Goal: Navigation & Orientation: Find specific page/section

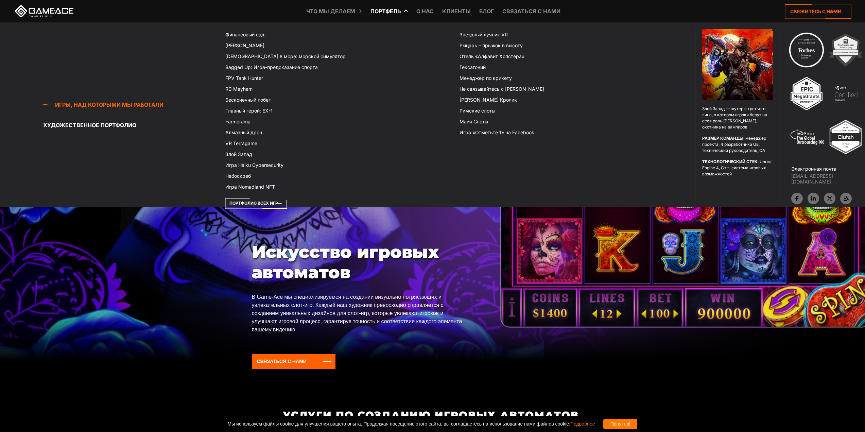
click at [388, 12] on font "Портфель" at bounding box center [385, 11] width 31 height 7
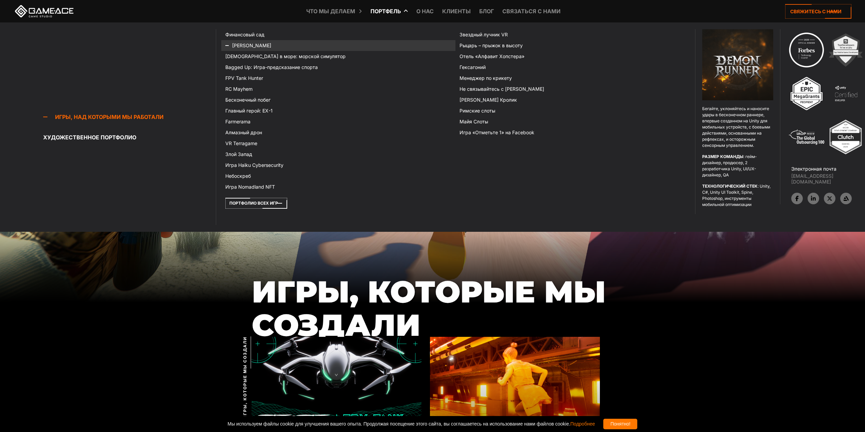
click at [250, 44] on font "[PERSON_NAME]" at bounding box center [251, 45] width 39 height 6
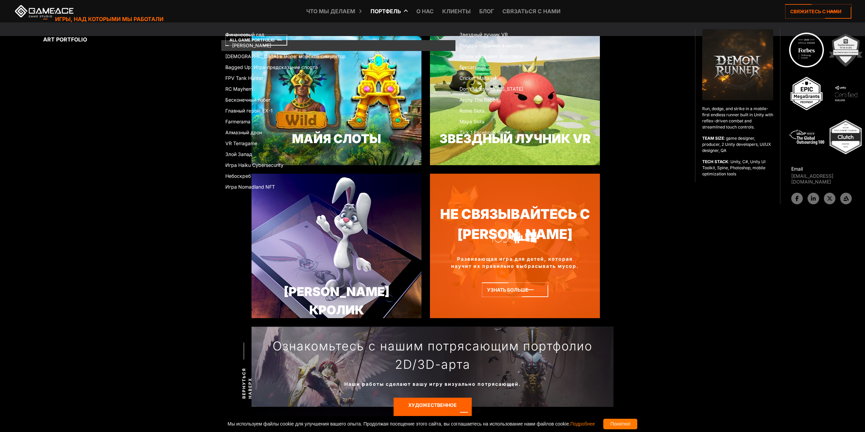
scroll to position [2005, 0]
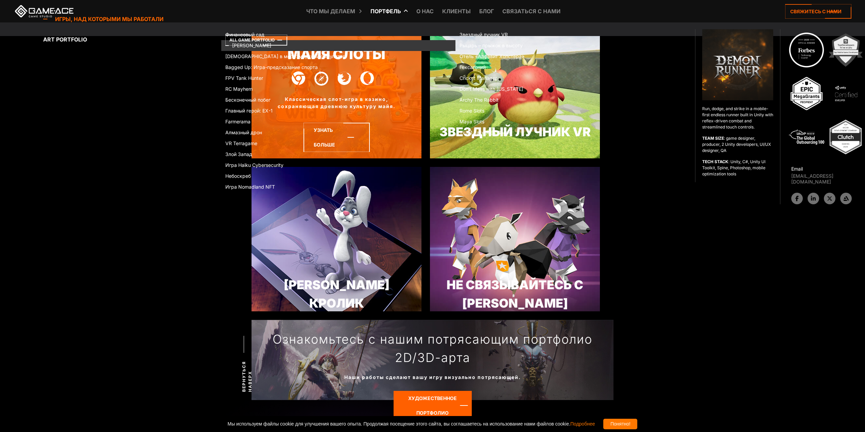
click at [330, 132] on icon at bounding box center [336, 137] width 66 height 29
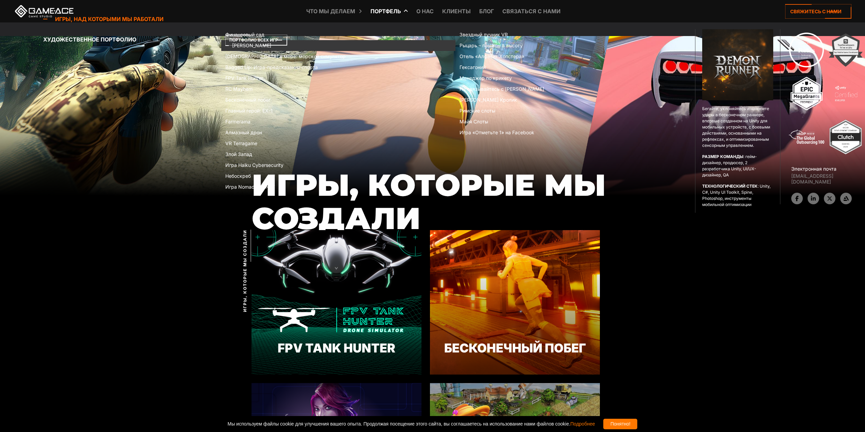
scroll to position [0, 0]
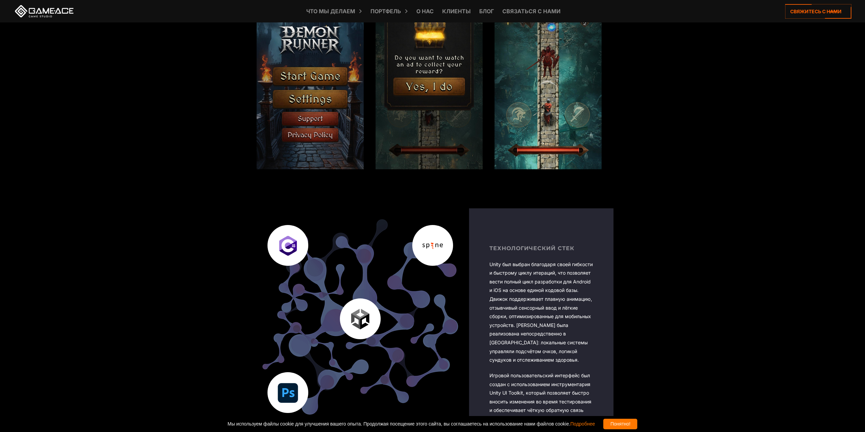
scroll to position [1019, 0]
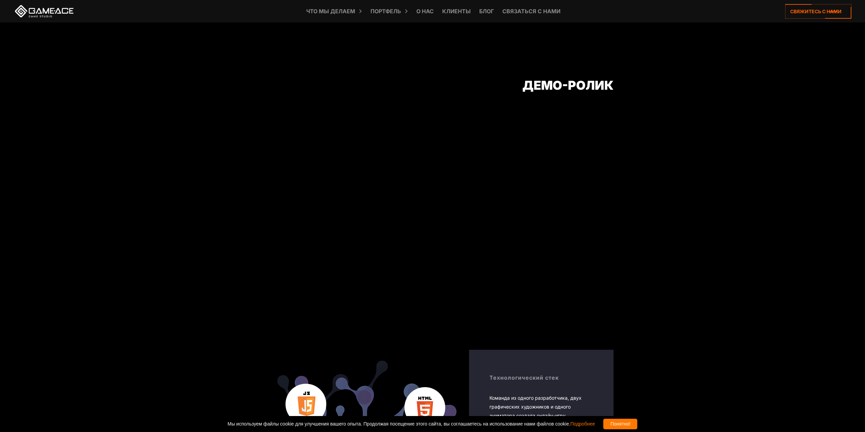
scroll to position [951, 0]
